Goal: Book appointment/travel/reservation

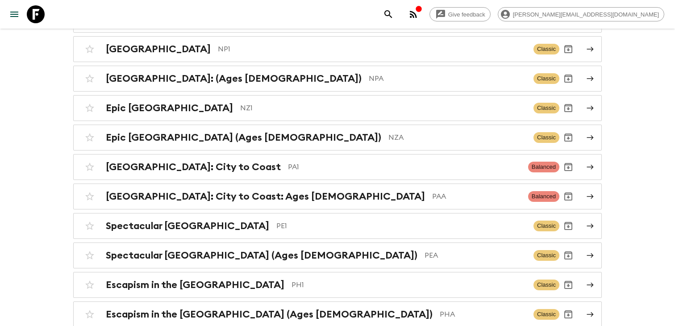
scroll to position [2972, 0]
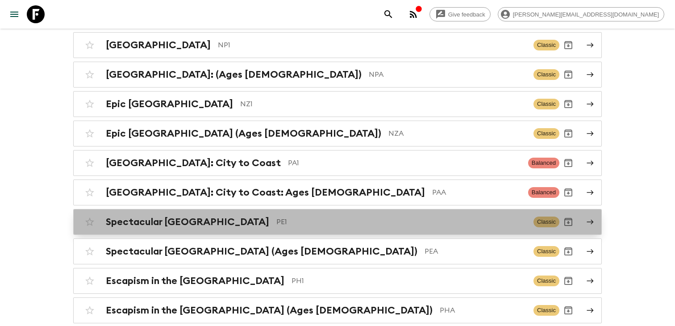
click at [333, 216] on p "PE1" at bounding box center [401, 221] width 250 height 11
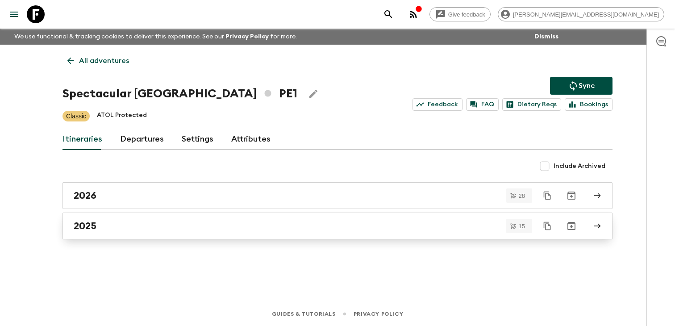
click at [303, 229] on div "2025" at bounding box center [329, 226] width 510 height 12
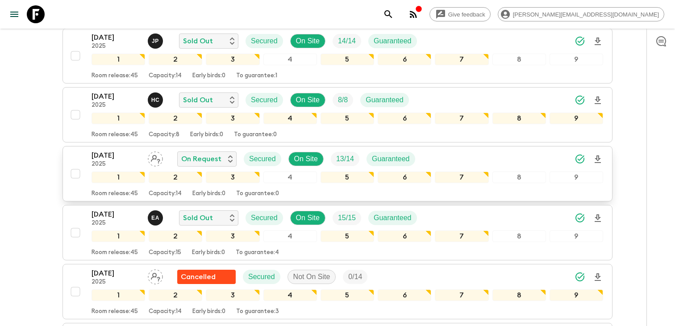
scroll to position [221, 0]
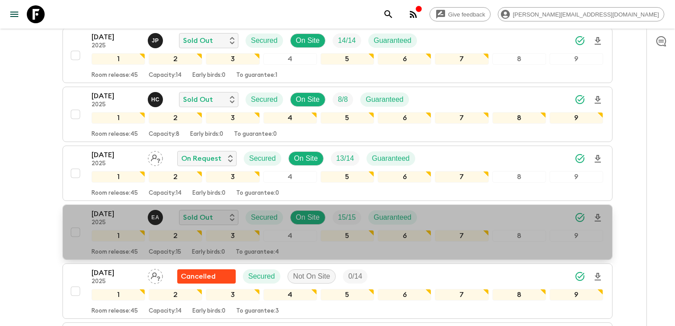
click at [82, 219] on div "[DATE] 2025 E A Sold Out Secured On Site 15 / 15 Guaranteed 1 2 3 4 5 6 7 8 9 R…" at bounding box center [334, 231] width 536 height 47
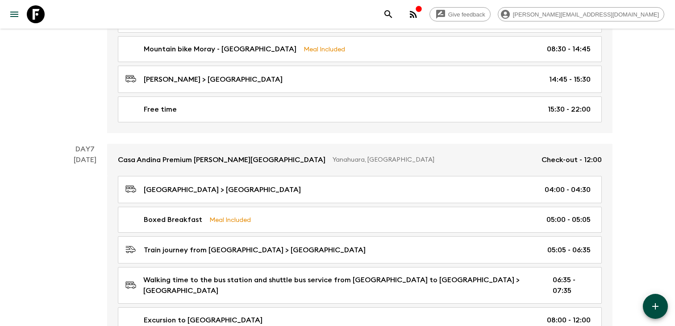
scroll to position [1199, 0]
